Goal: Information Seeking & Learning: Check status

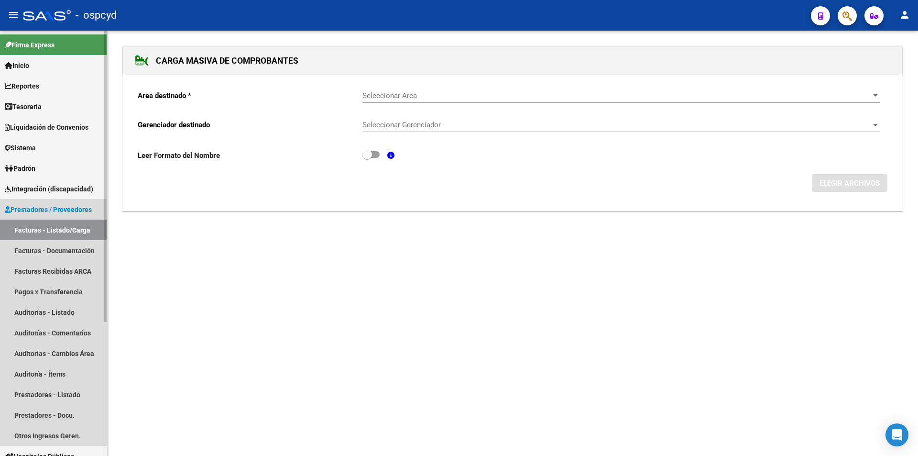
click at [71, 222] on link "Facturas - Listado/Carga" at bounding box center [53, 229] width 107 height 21
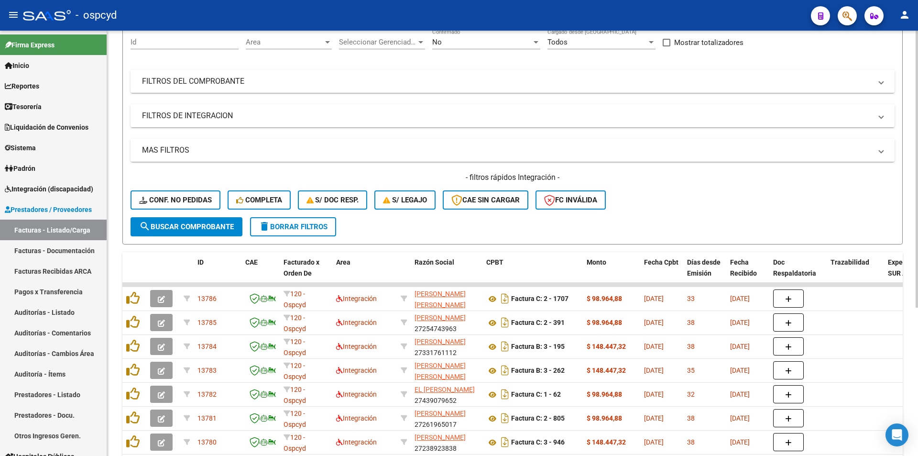
scroll to position [191, 0]
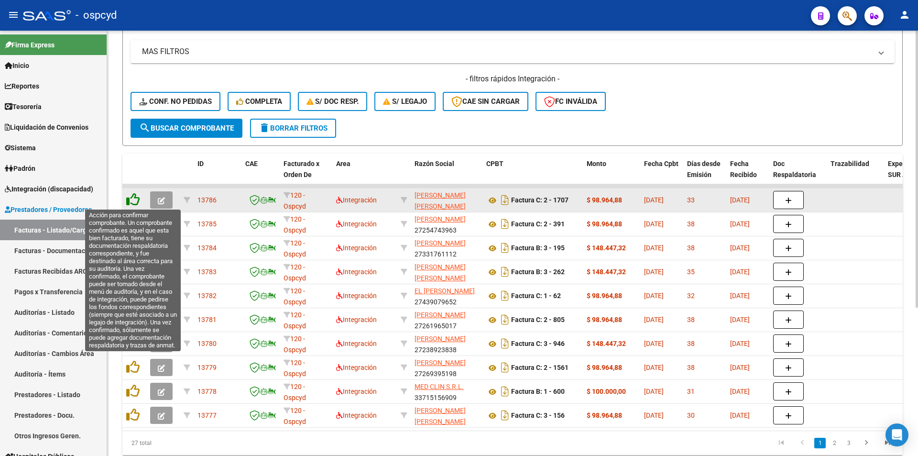
click at [129, 204] on icon at bounding box center [132, 199] width 13 height 13
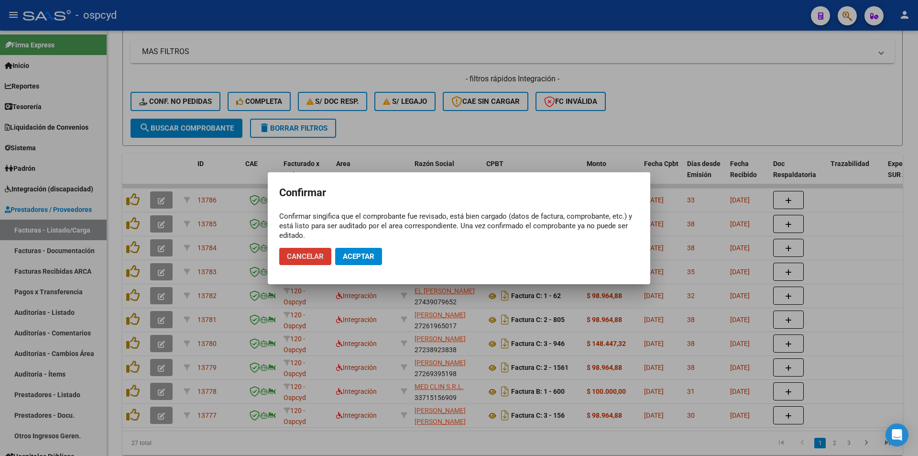
click at [349, 256] on span "Aceptar" at bounding box center [359, 256] width 32 height 9
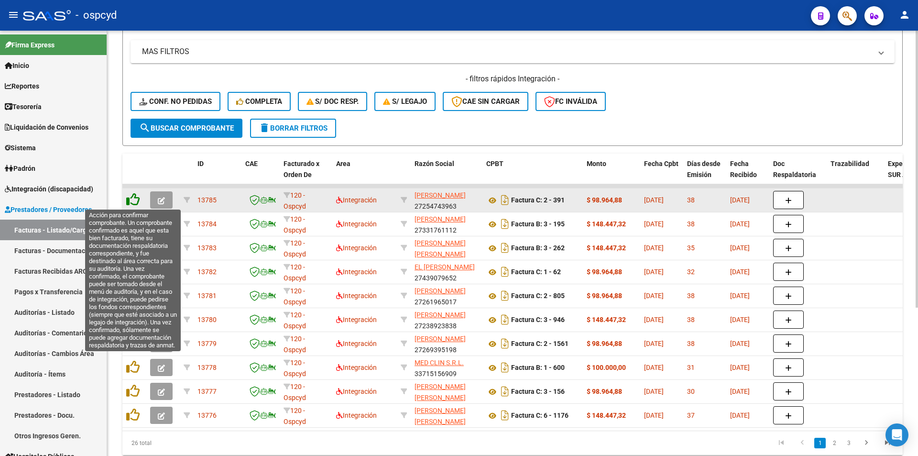
click at [133, 200] on icon at bounding box center [132, 199] width 13 height 13
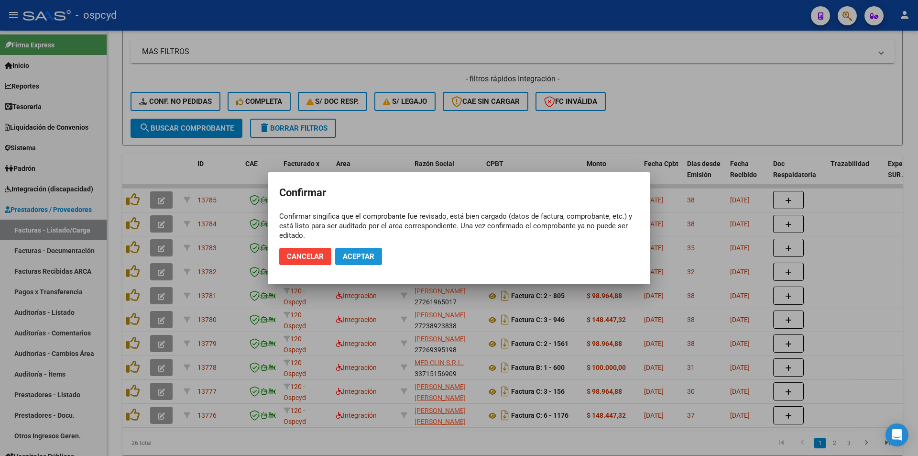
click at [345, 254] on span "Aceptar" at bounding box center [359, 256] width 32 height 9
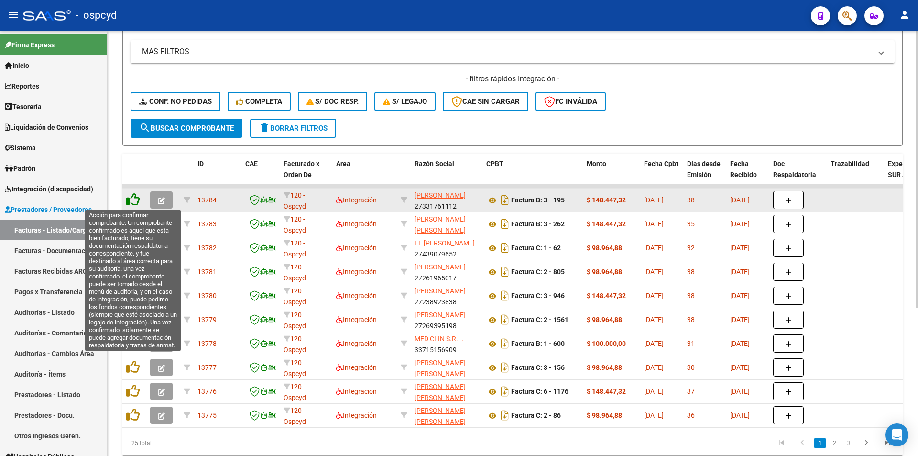
click at [131, 201] on icon at bounding box center [132, 199] width 13 height 13
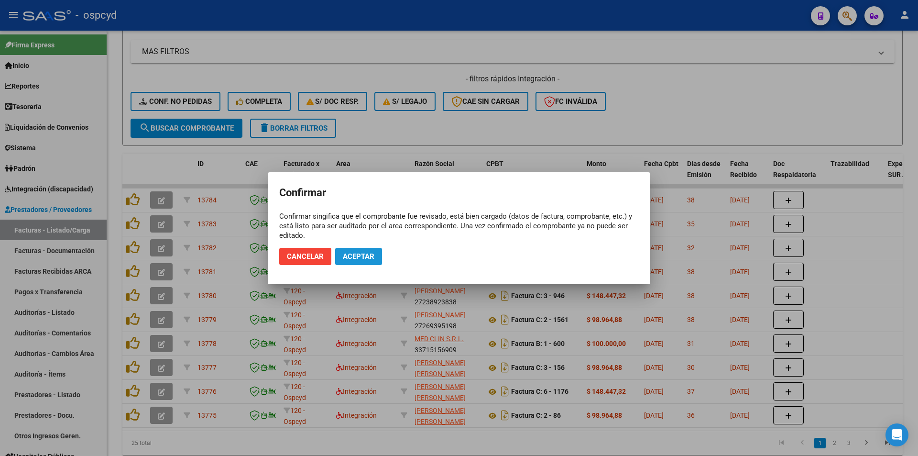
click at [358, 260] on span "Aceptar" at bounding box center [359, 256] width 32 height 9
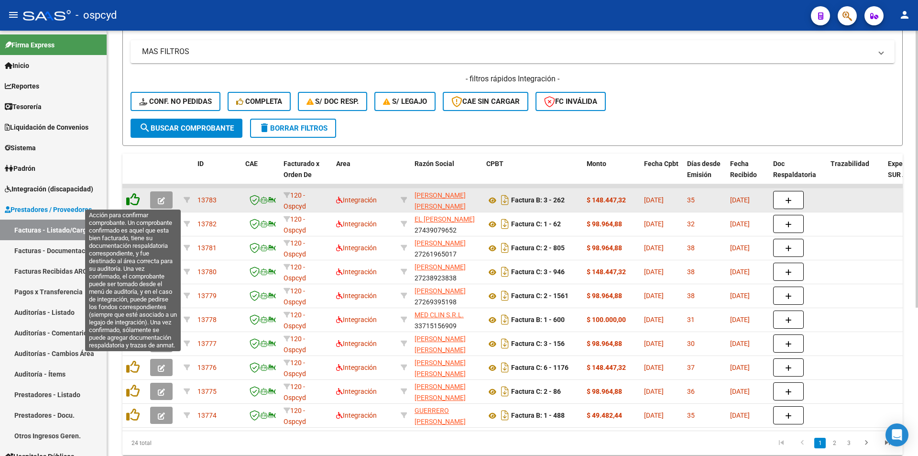
click at [135, 197] on icon at bounding box center [132, 199] width 13 height 13
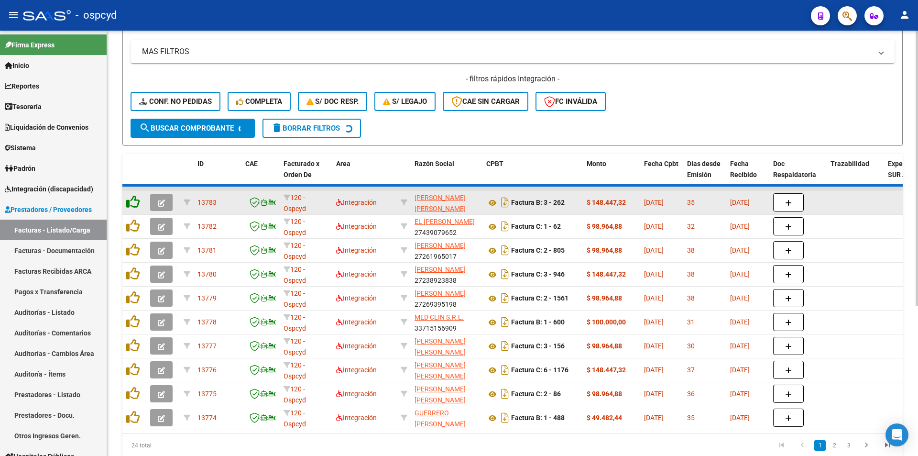
click at [135, 197] on icon at bounding box center [132, 201] width 13 height 13
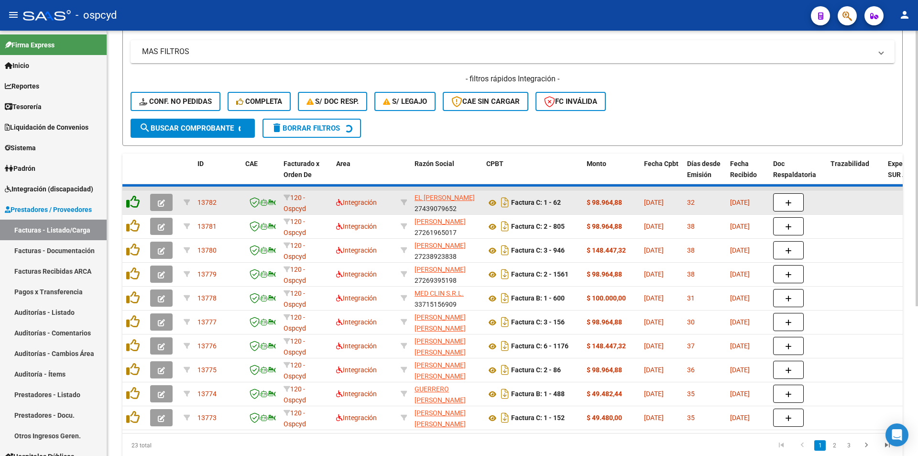
click at [135, 197] on icon at bounding box center [132, 201] width 13 height 13
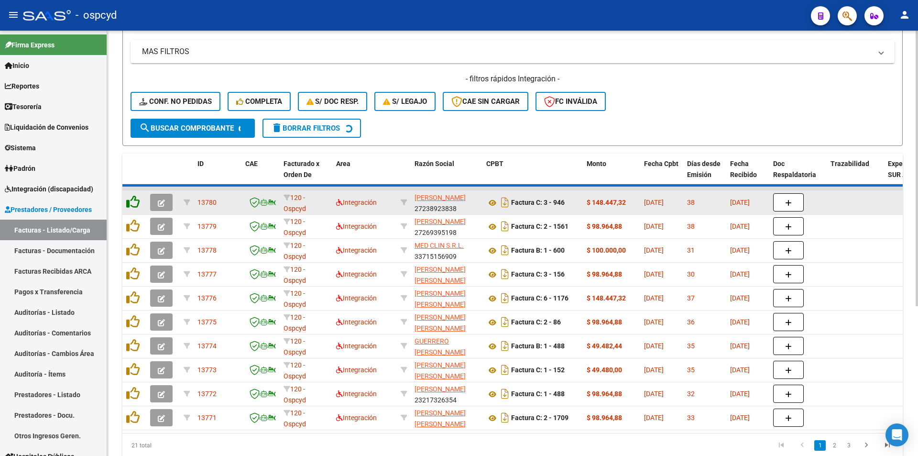
click at [132, 202] on icon at bounding box center [132, 201] width 13 height 13
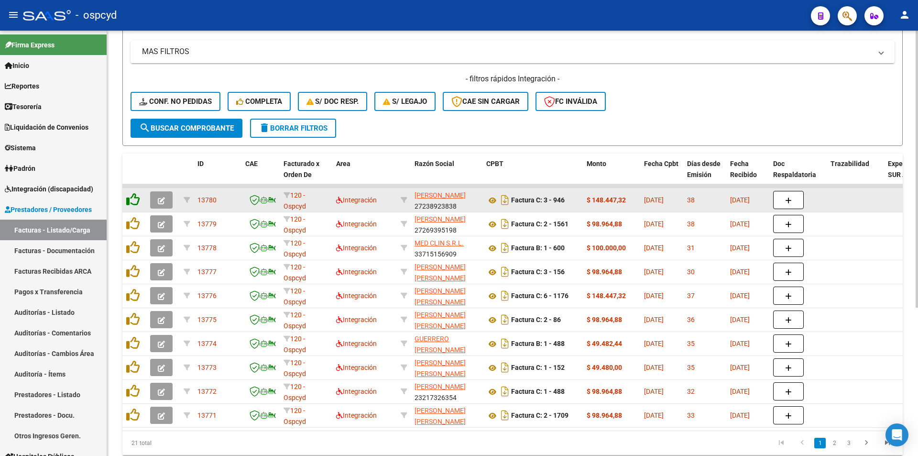
click at [132, 202] on icon at bounding box center [132, 199] width 13 height 13
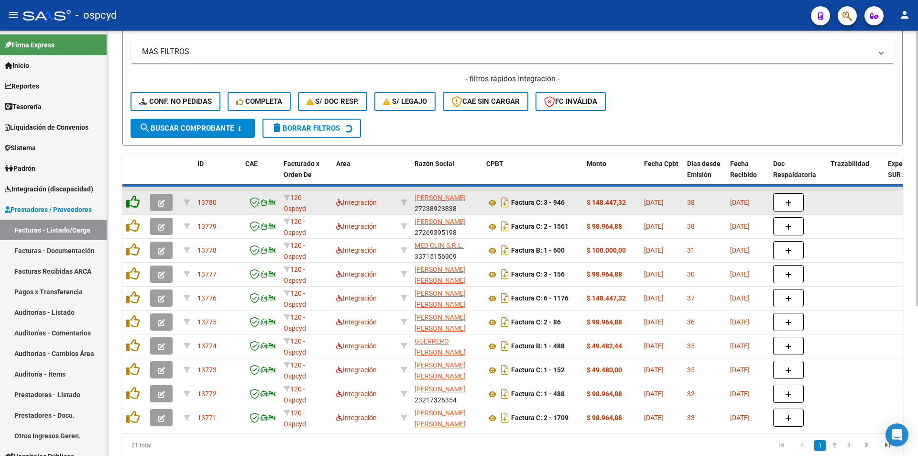
click at [132, 202] on icon at bounding box center [132, 201] width 13 height 13
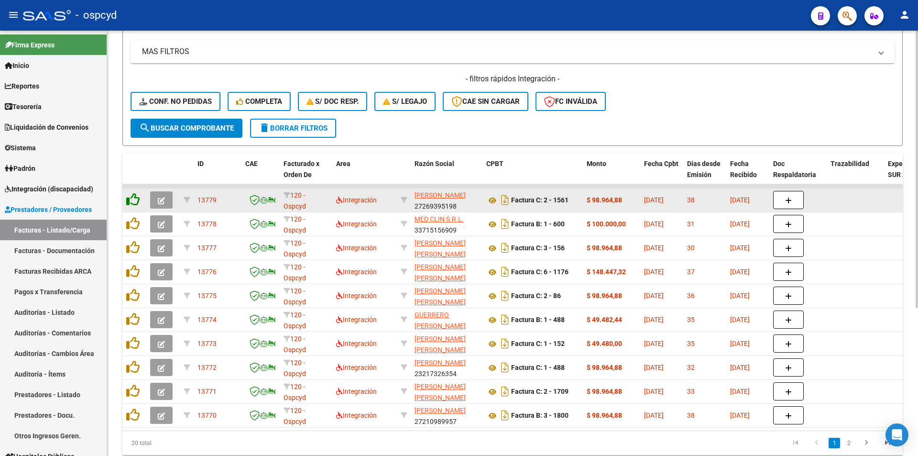
click at [132, 202] on icon at bounding box center [132, 199] width 13 height 13
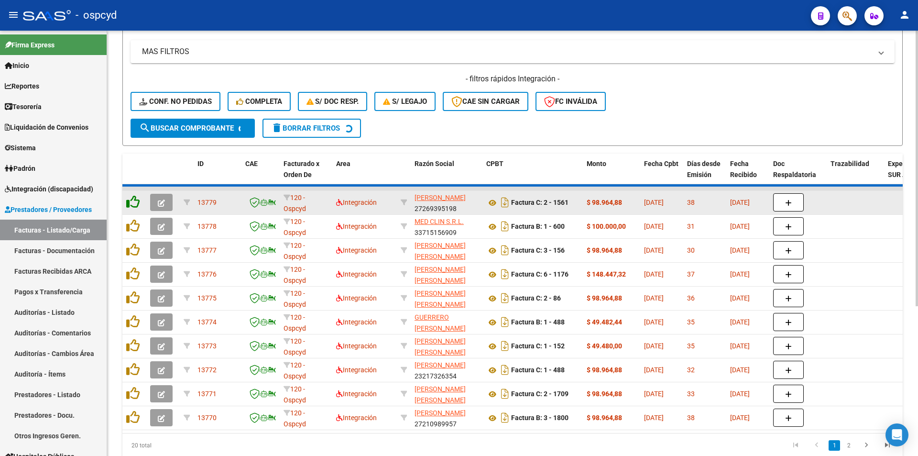
click at [132, 202] on icon at bounding box center [132, 201] width 13 height 13
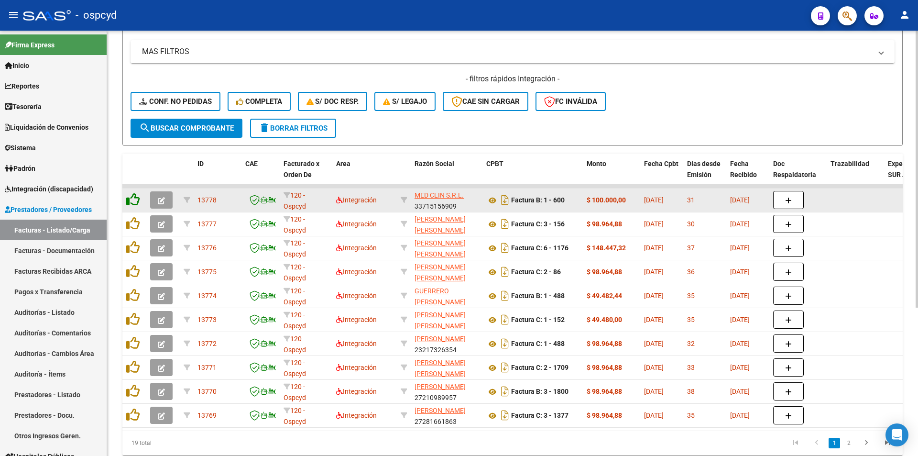
click at [132, 202] on icon at bounding box center [132, 199] width 13 height 13
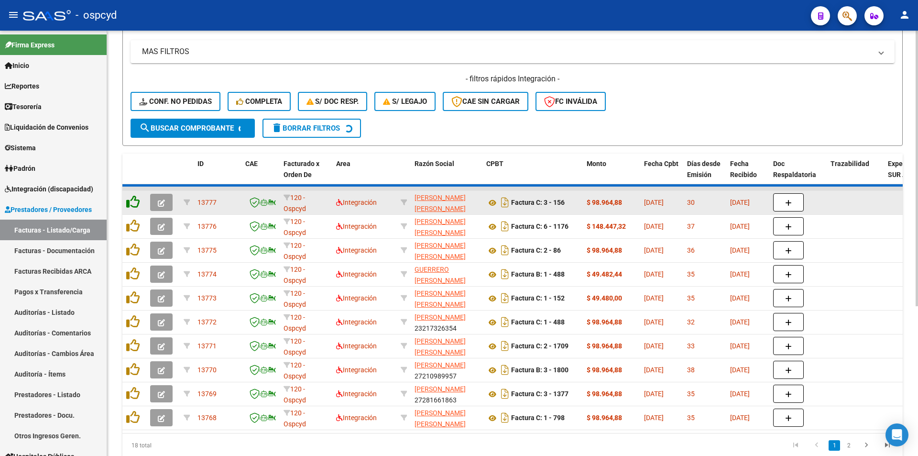
click at [132, 202] on icon at bounding box center [132, 201] width 13 height 13
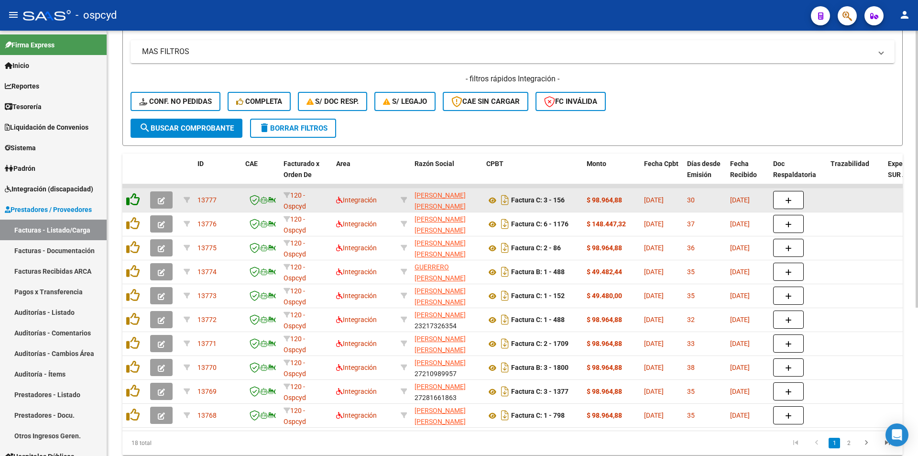
click at [132, 202] on icon at bounding box center [132, 199] width 13 height 13
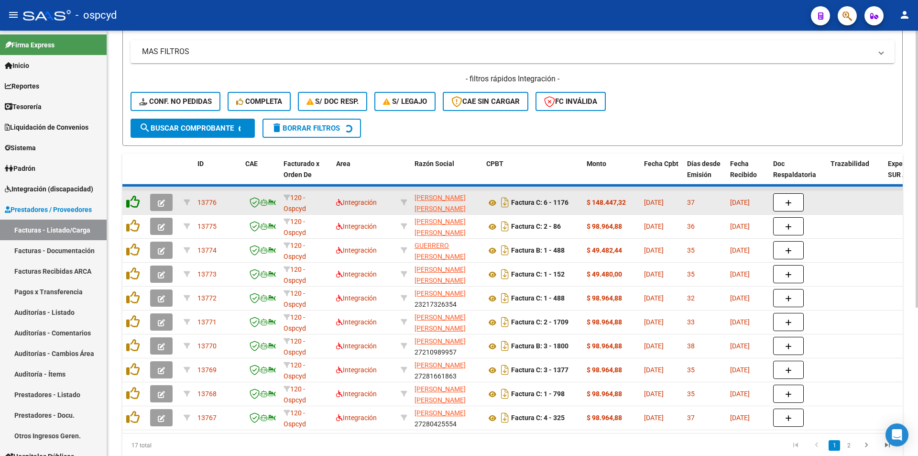
click at [132, 202] on icon at bounding box center [132, 201] width 13 height 13
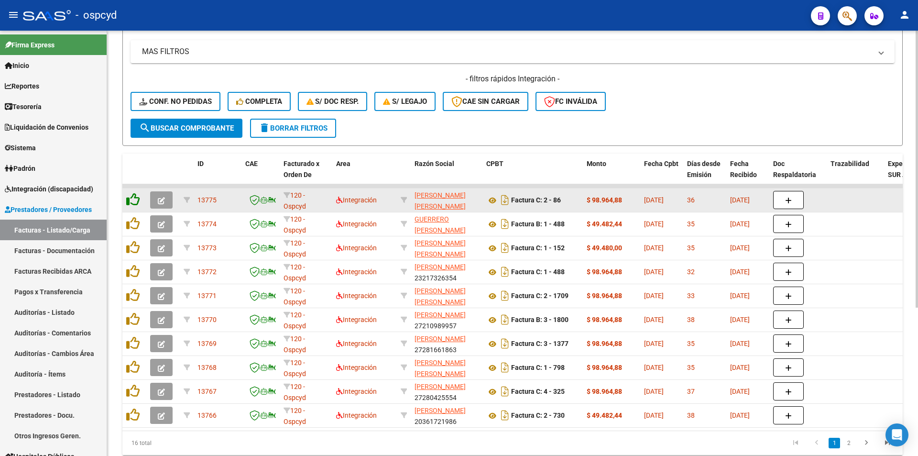
click at [132, 202] on icon at bounding box center [132, 199] width 13 height 13
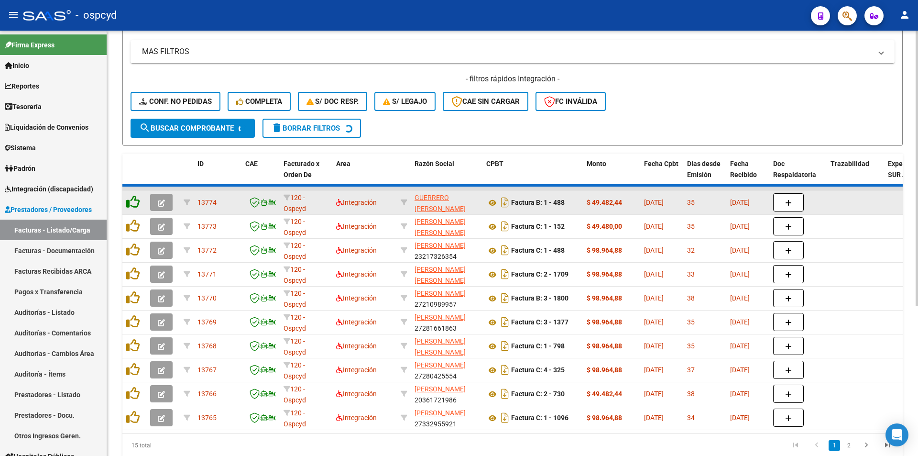
click at [132, 202] on icon at bounding box center [132, 201] width 13 height 13
click at [131, 203] on icon at bounding box center [132, 201] width 13 height 13
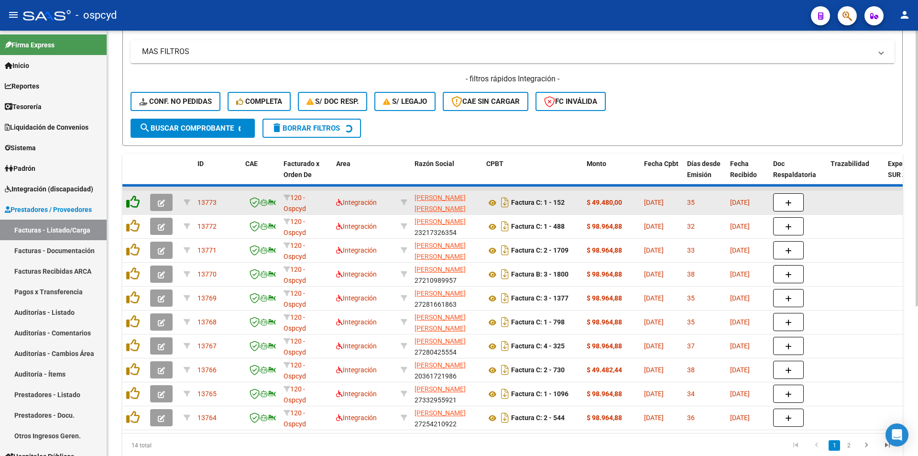
click at [131, 203] on icon at bounding box center [132, 201] width 13 height 13
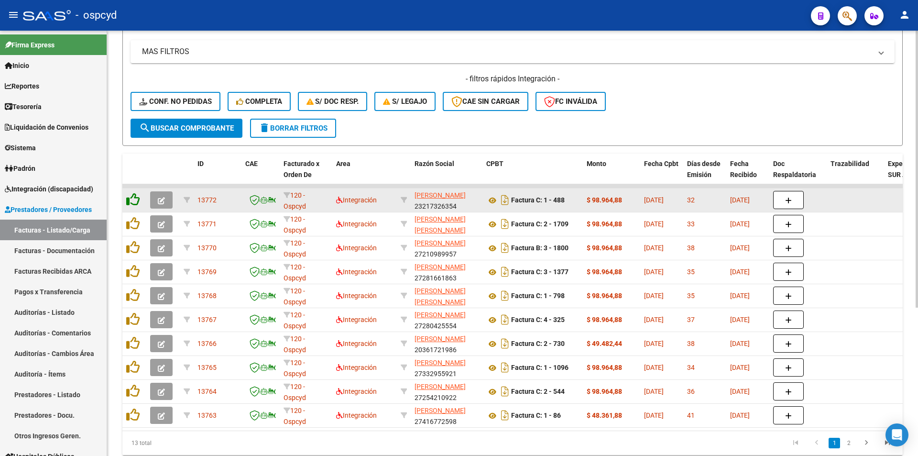
click at [131, 203] on icon at bounding box center [132, 199] width 13 height 13
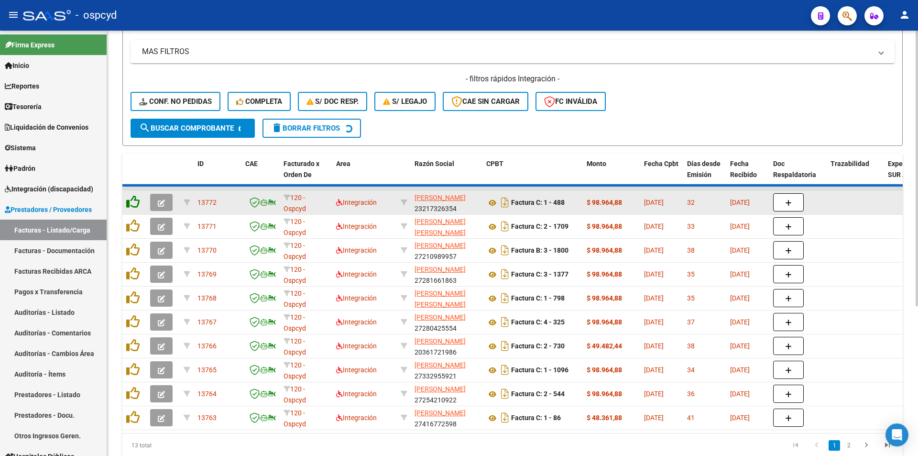
click at [131, 203] on icon at bounding box center [132, 201] width 13 height 13
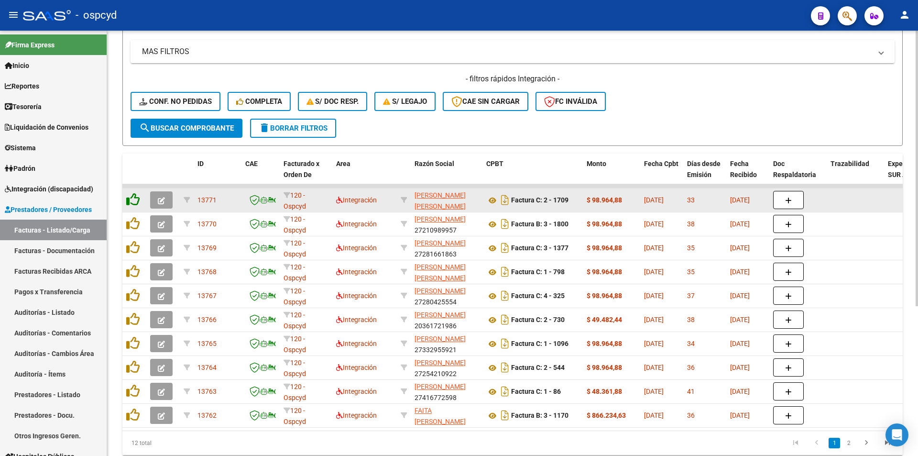
click at [131, 203] on icon at bounding box center [132, 199] width 13 height 13
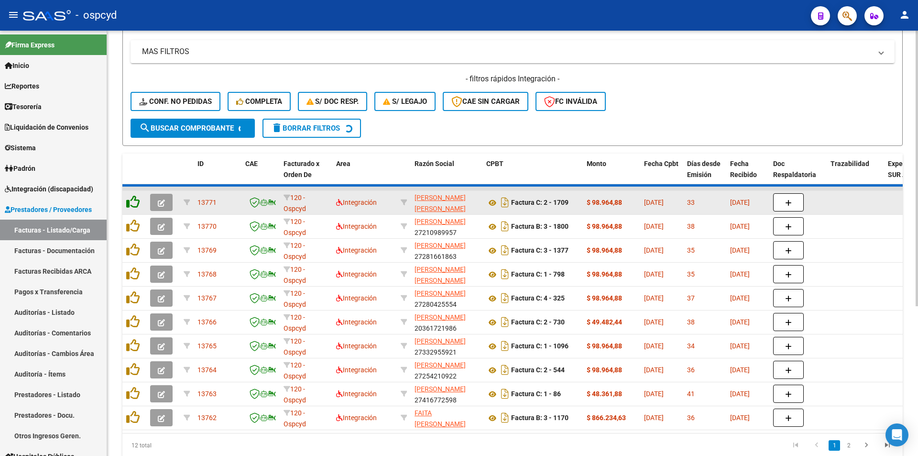
click at [131, 203] on icon at bounding box center [132, 201] width 13 height 13
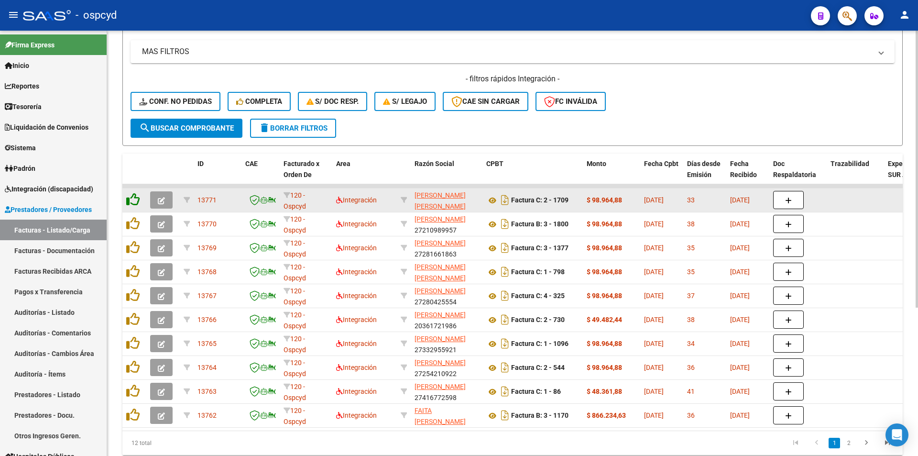
click at [131, 203] on icon at bounding box center [132, 199] width 13 height 13
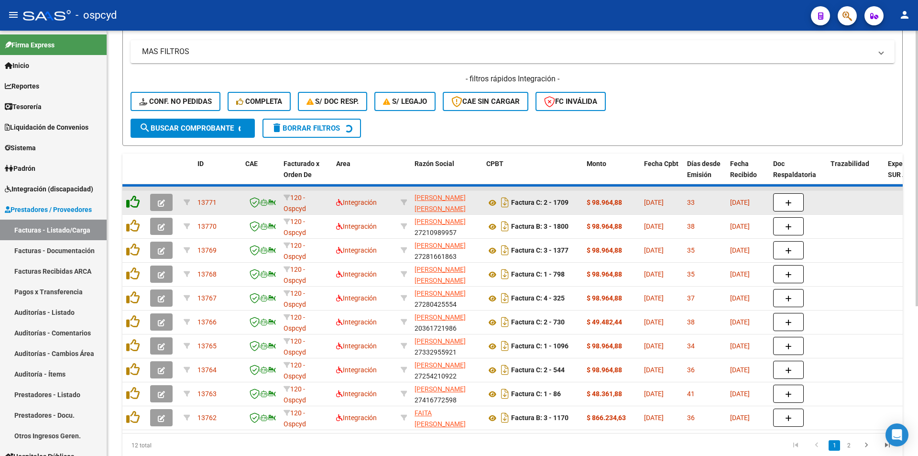
click at [131, 203] on icon at bounding box center [132, 201] width 13 height 13
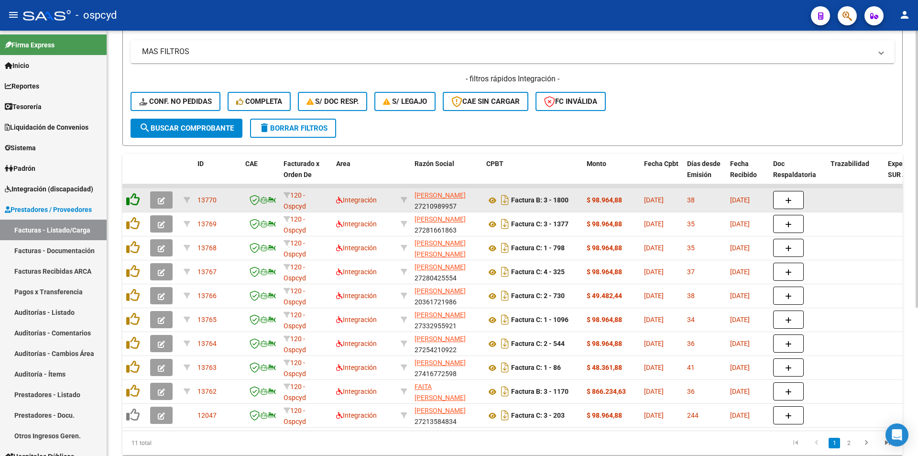
click at [131, 203] on icon at bounding box center [132, 199] width 13 height 13
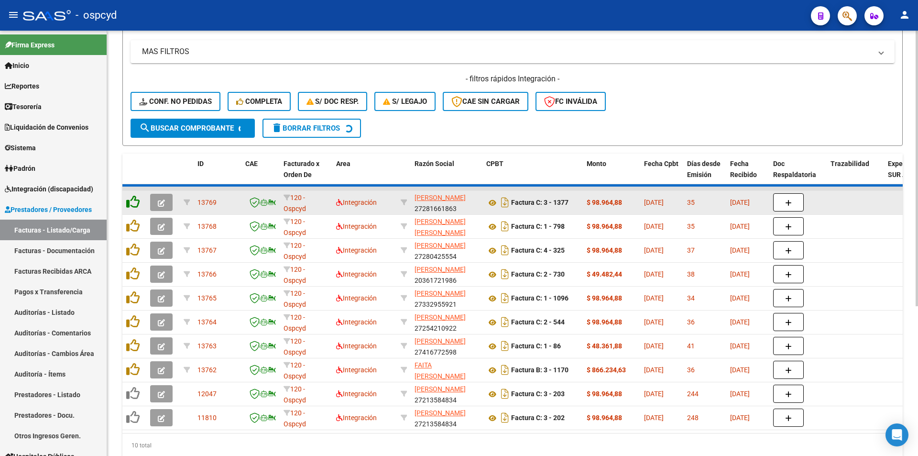
click at [131, 203] on icon at bounding box center [132, 201] width 13 height 13
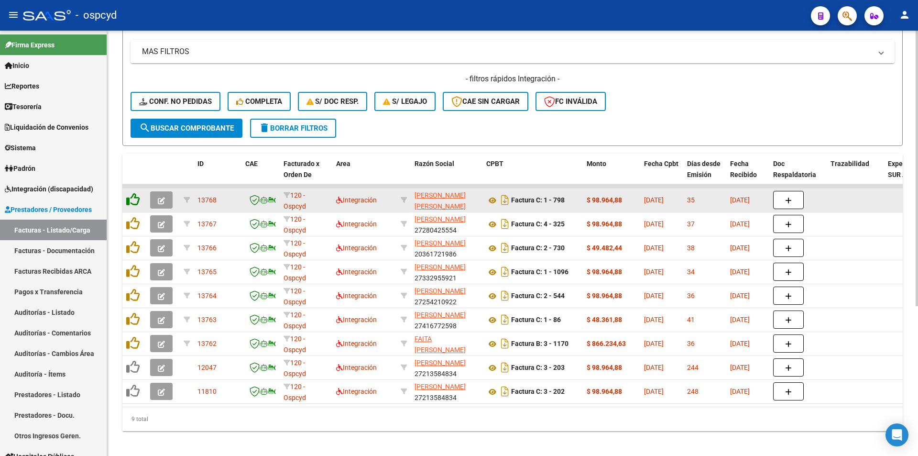
click at [131, 203] on icon at bounding box center [132, 199] width 13 height 13
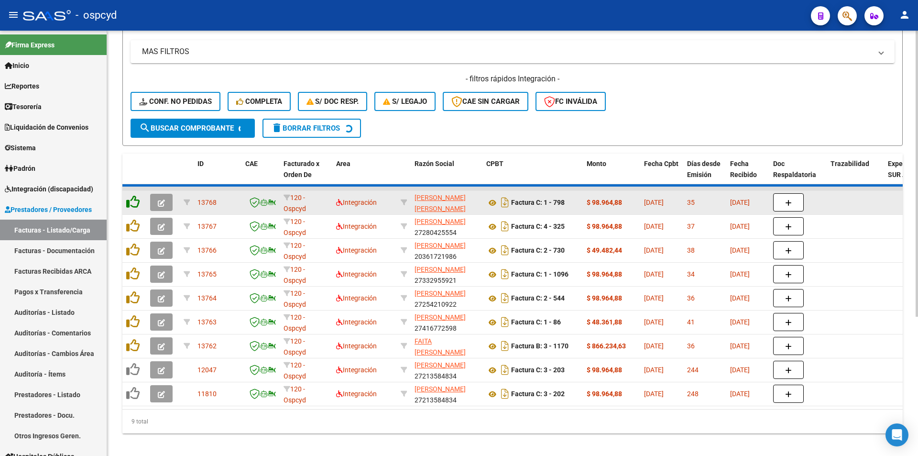
click at [131, 203] on icon at bounding box center [132, 201] width 13 height 13
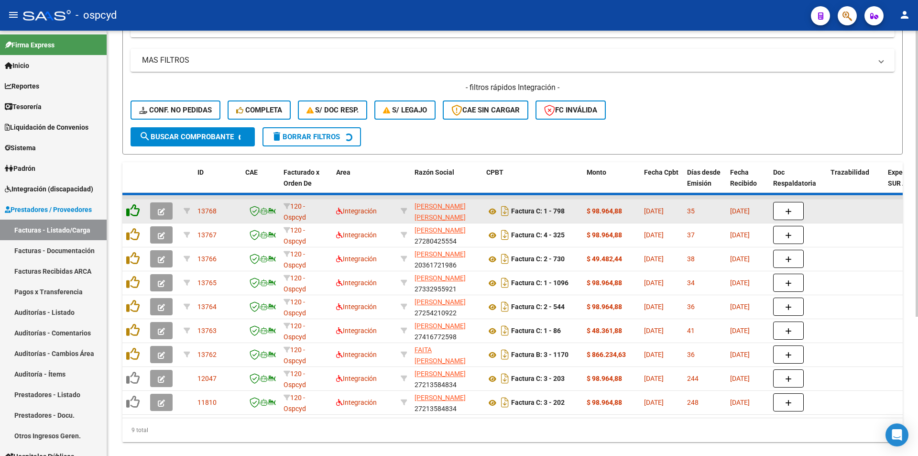
click at [131, 203] on datatable-body-cell at bounding box center [134, 210] width 24 height 23
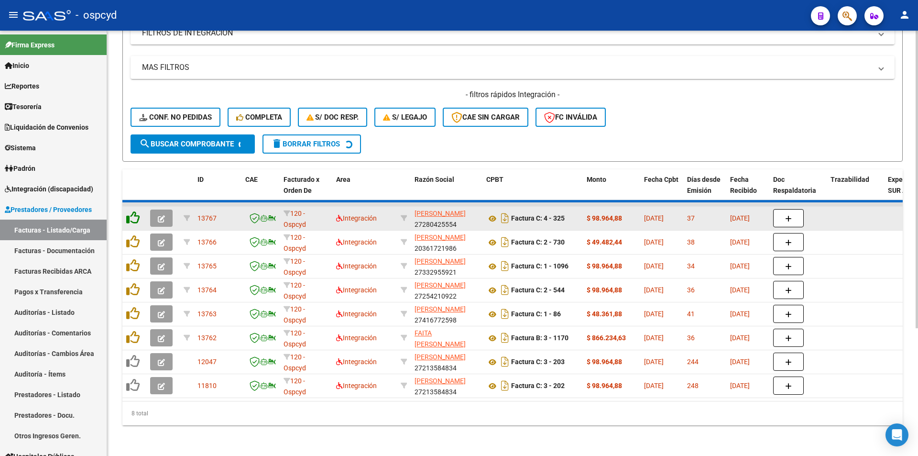
click at [131, 207] on datatable-body-cell at bounding box center [134, 218] width 24 height 23
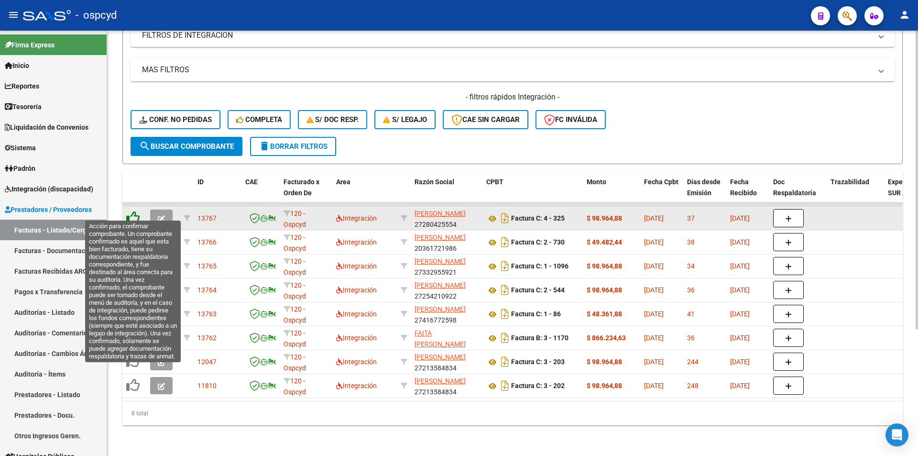
click at [131, 214] on icon at bounding box center [132, 217] width 13 height 13
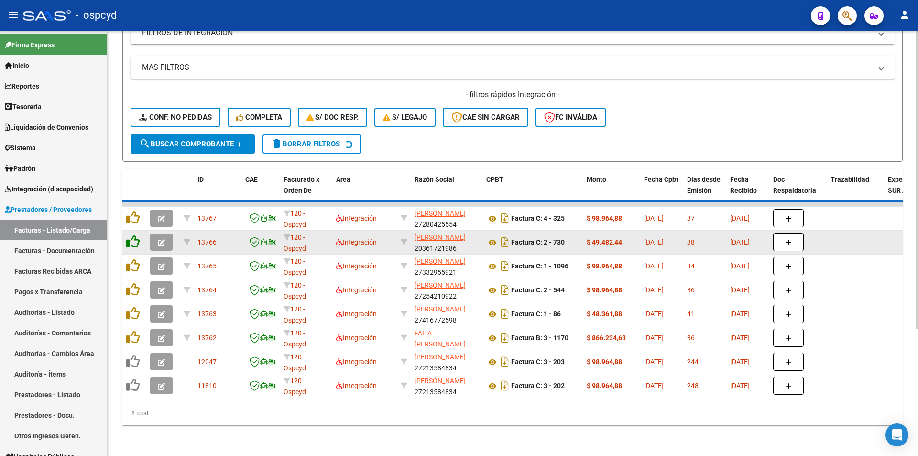
drag, startPoint x: 134, startPoint y: 226, endPoint x: 134, endPoint y: 232, distance: 6.2
click at [135, 230] on datatable-body-cell at bounding box center [134, 241] width 24 height 23
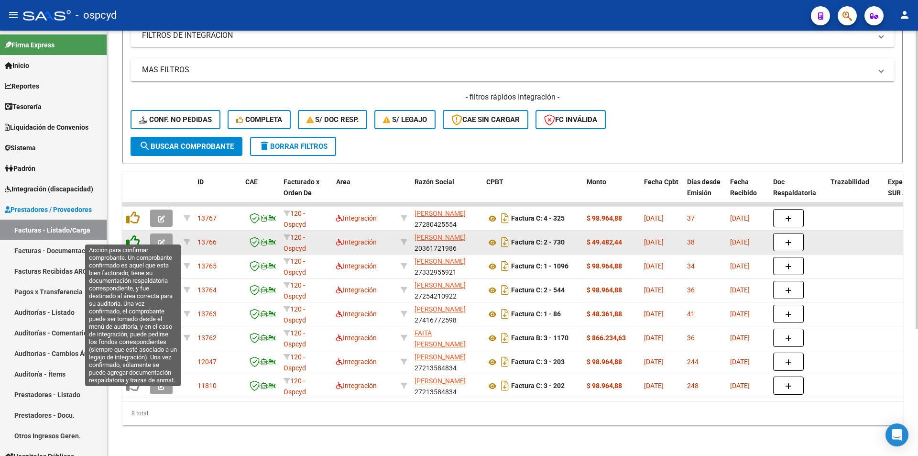
click at [134, 234] on datatable-scroller "13767 120 - Ospcyd Integración [PERSON_NAME] 27280425554 Factura C: 4 - 325 $ 9…" at bounding box center [512, 300] width 780 height 196
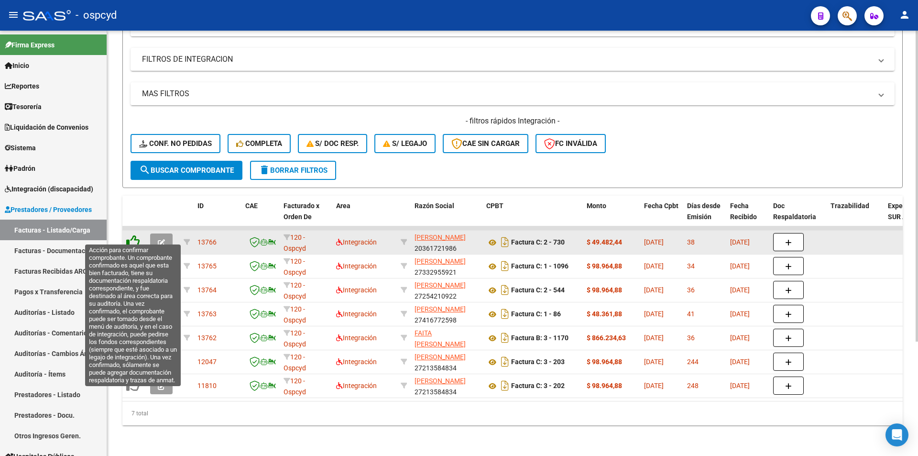
click at [134, 235] on icon at bounding box center [132, 241] width 13 height 13
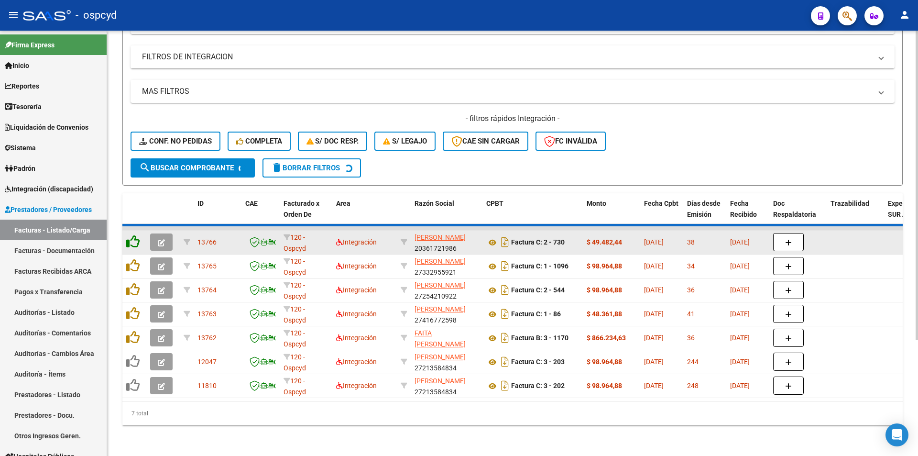
scroll to position [132, 0]
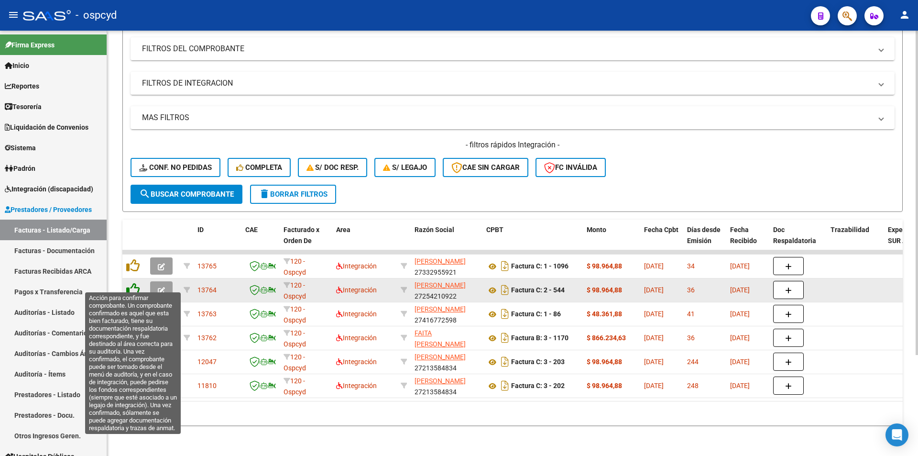
click at [138, 284] on icon at bounding box center [132, 289] width 13 height 13
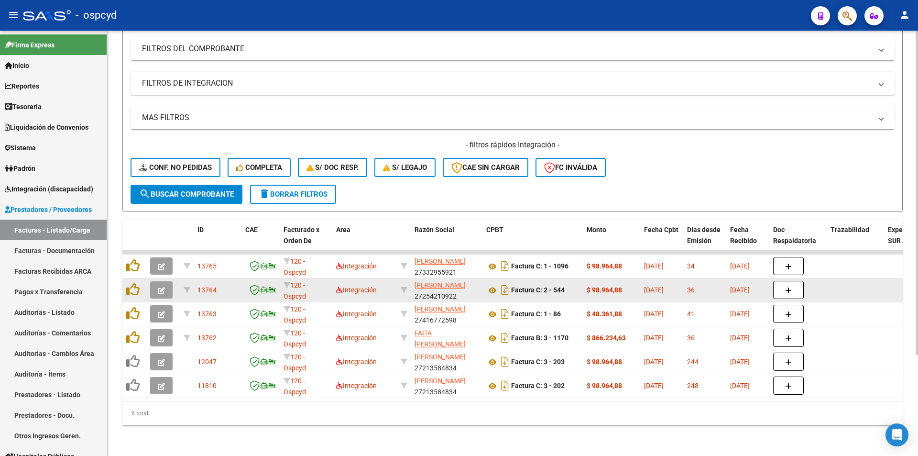
click at [135, 273] on div at bounding box center [134, 266] width 16 height 15
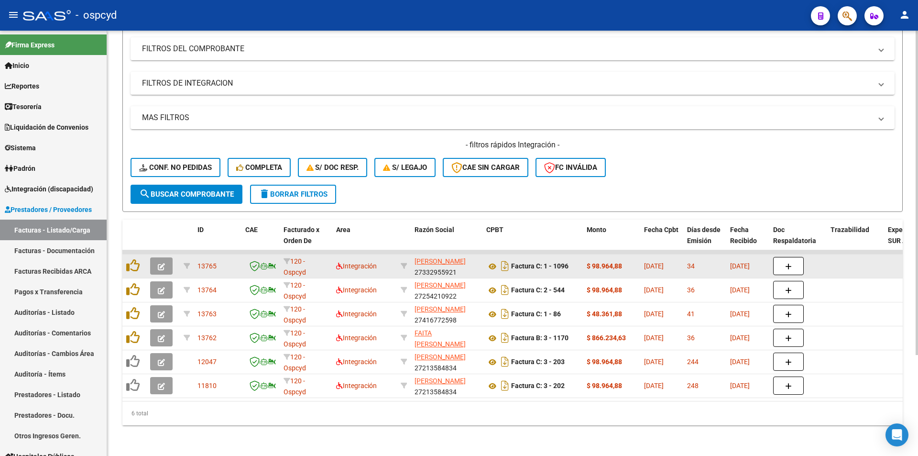
scroll to position [109, 0]
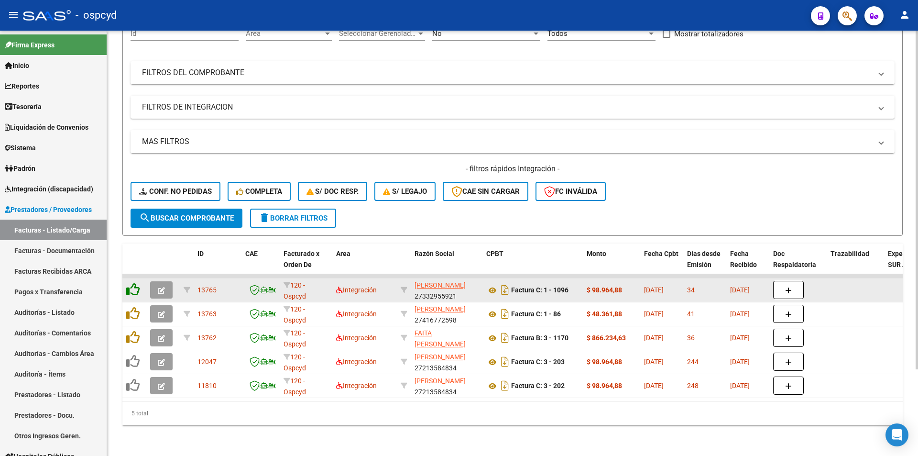
click at [134, 288] on icon at bounding box center [132, 289] width 13 height 13
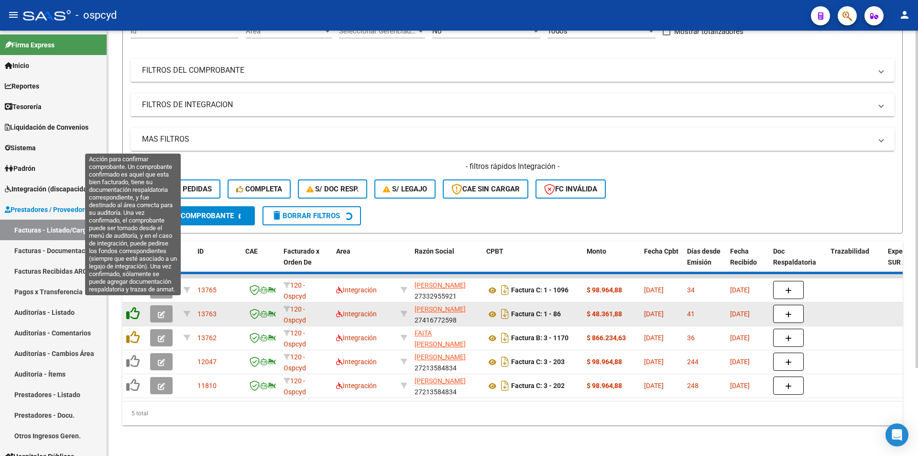
click at [136, 310] on datatable-scroller "13765 120 - Ospcyd Integración [PERSON_NAME] 27332955921 Factura C: 1 - 1096 $ …" at bounding box center [512, 336] width 780 height 124
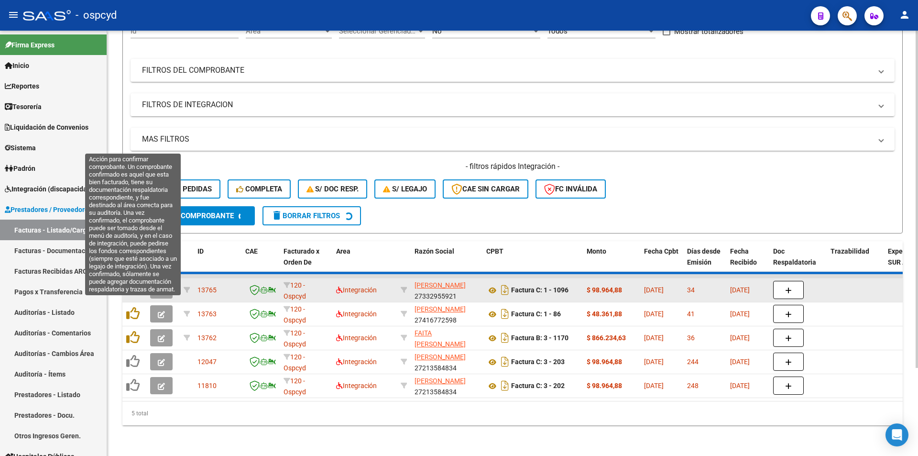
scroll to position [85, 0]
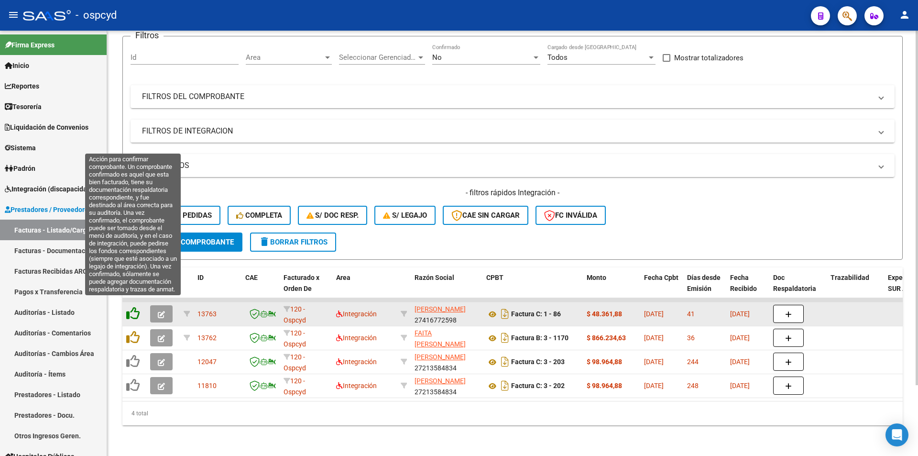
click at [136, 306] on icon at bounding box center [132, 312] width 13 height 13
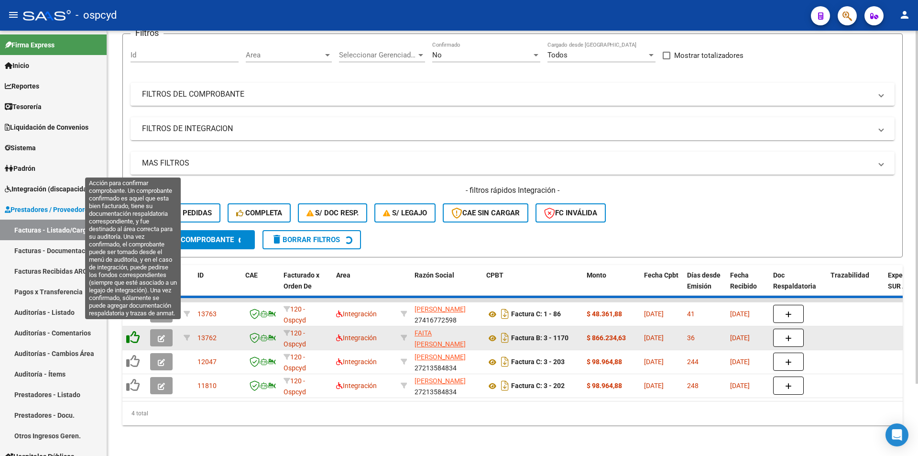
click at [137, 330] on icon at bounding box center [132, 336] width 13 height 13
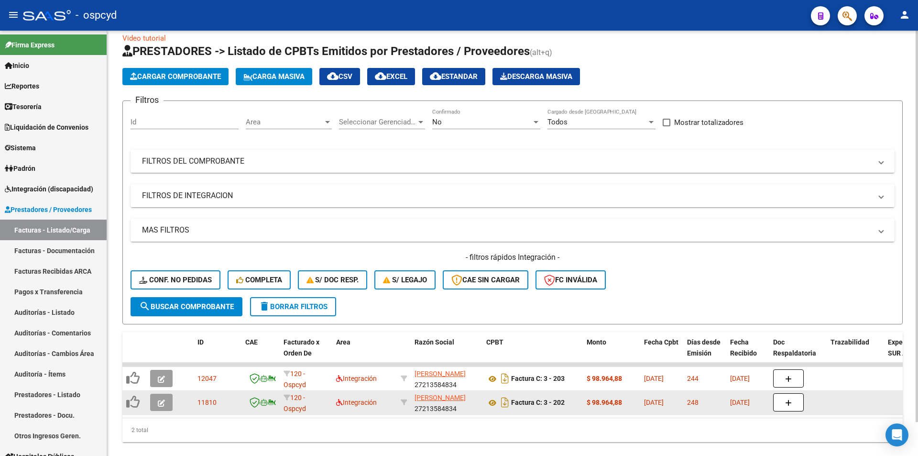
scroll to position [0, 0]
